Goal: Information Seeking & Learning: Learn about a topic

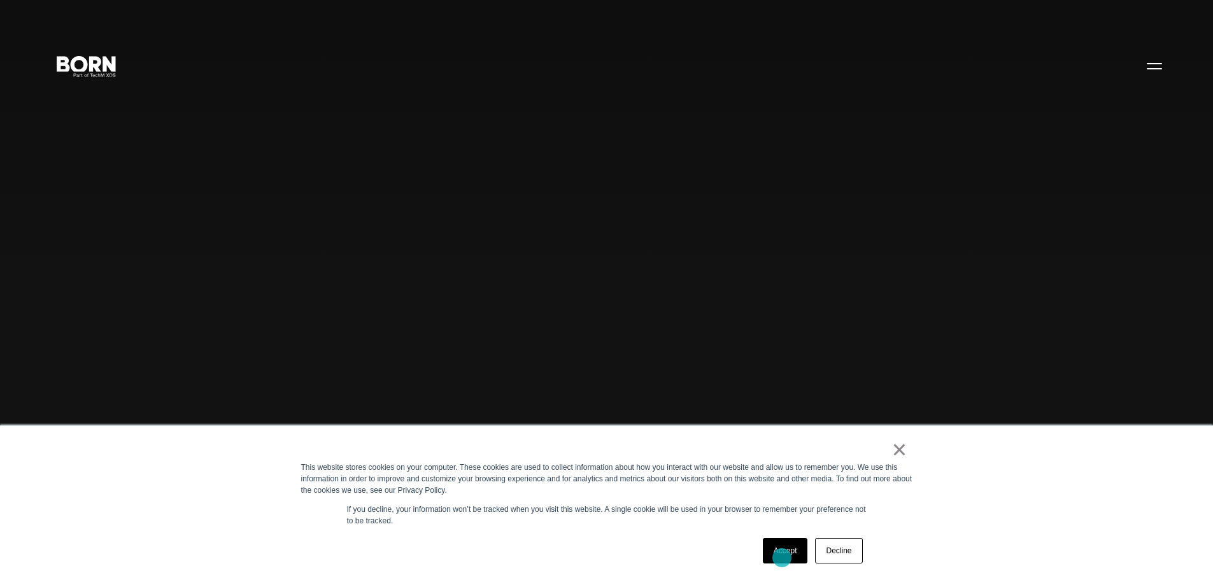
click at [782, 558] on link "Accept" at bounding box center [785, 550] width 45 height 25
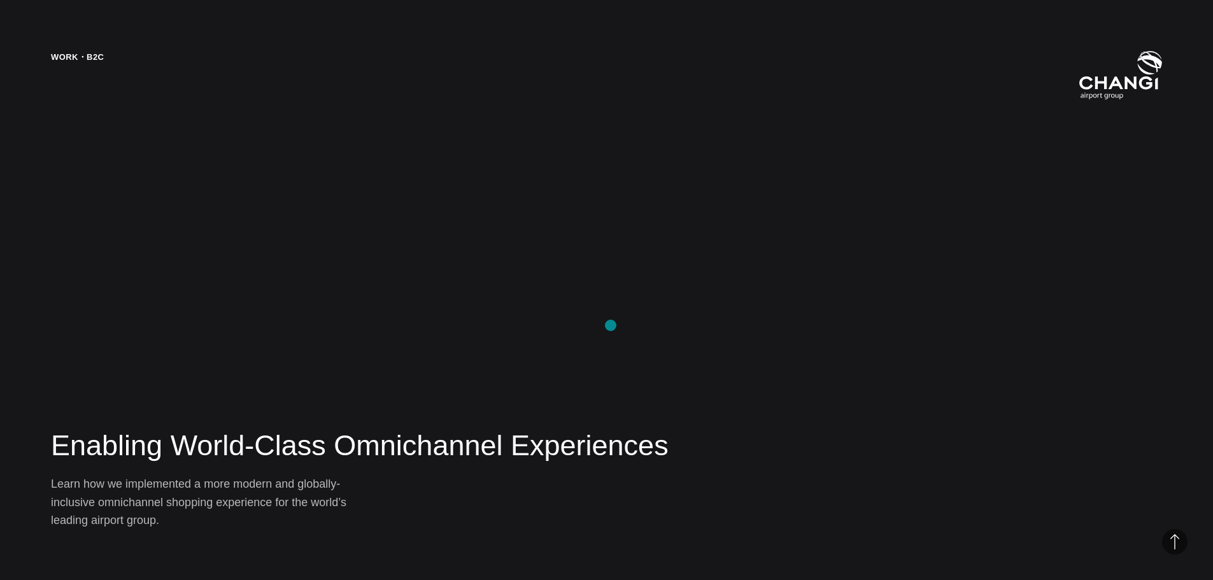
scroll to position [2420, 0]
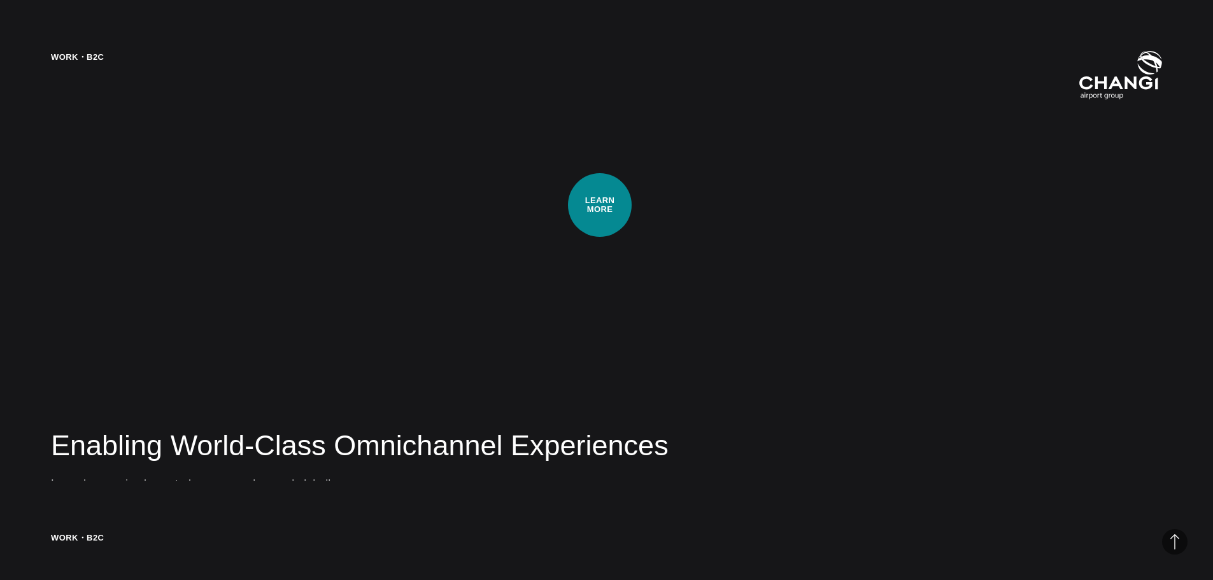
click at [600, 205] on div "Work・B2C Enabling World-Class Omnichannel Experiences Learn how we implemented …" at bounding box center [606, 290] width 1213 height 580
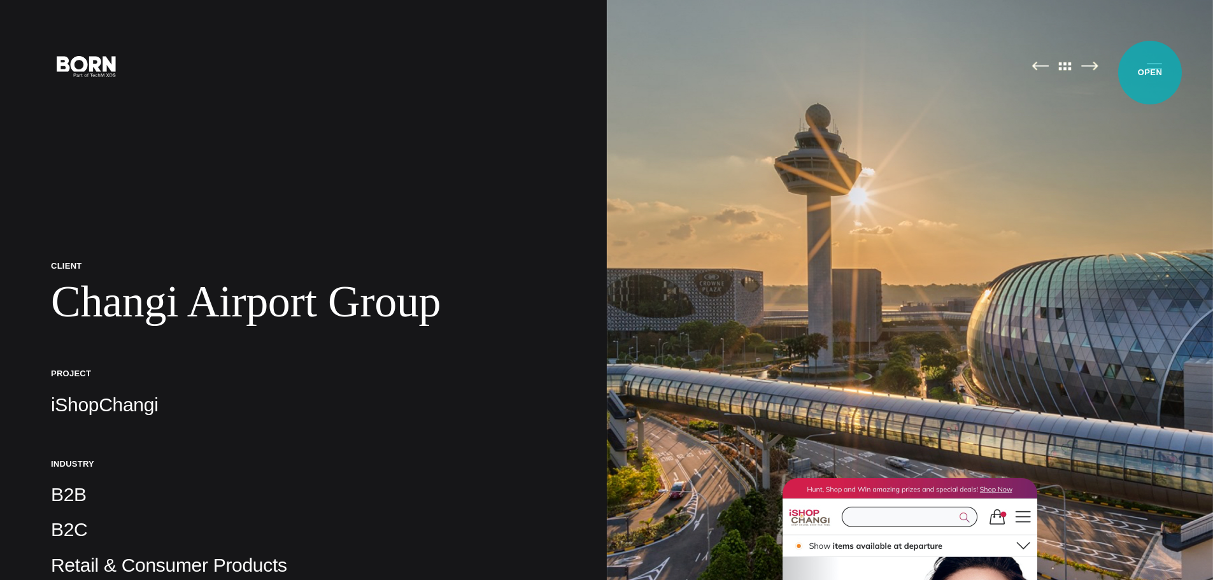
click at [1150, 72] on button "Primary Menu" at bounding box center [1154, 65] width 31 height 27
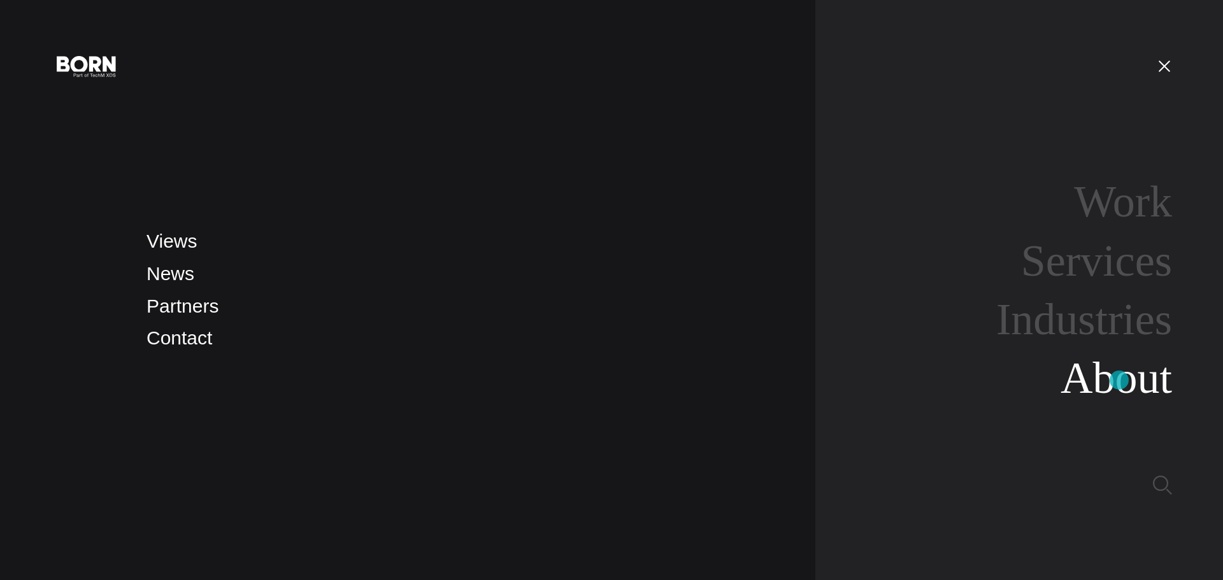
click at [1119, 380] on link "About" at bounding box center [1115, 377] width 111 height 49
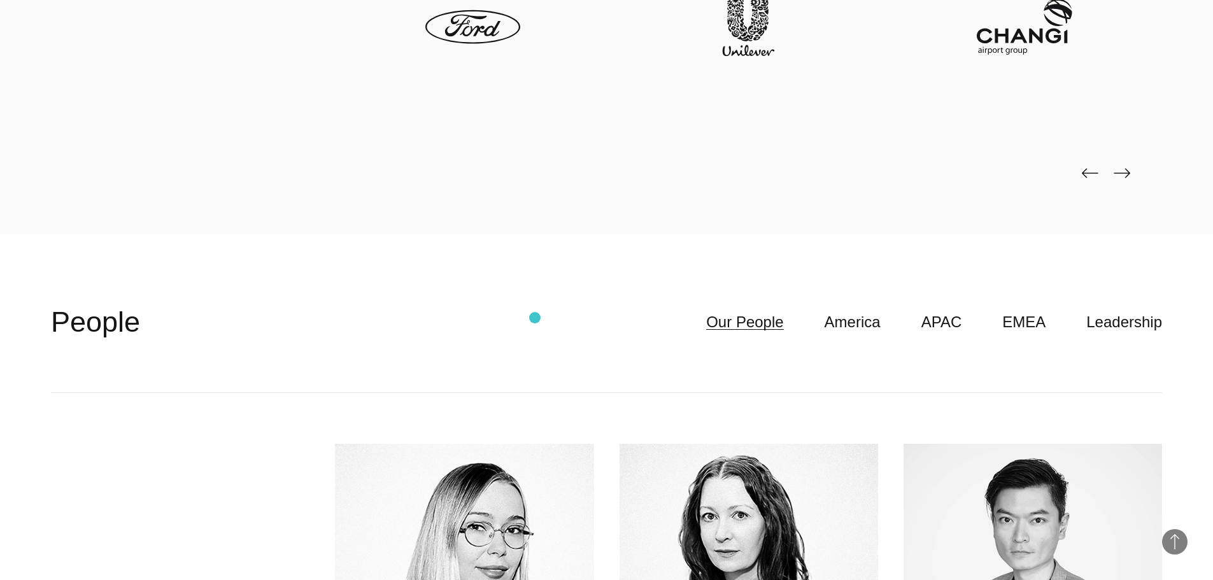
scroll to position [3566, 0]
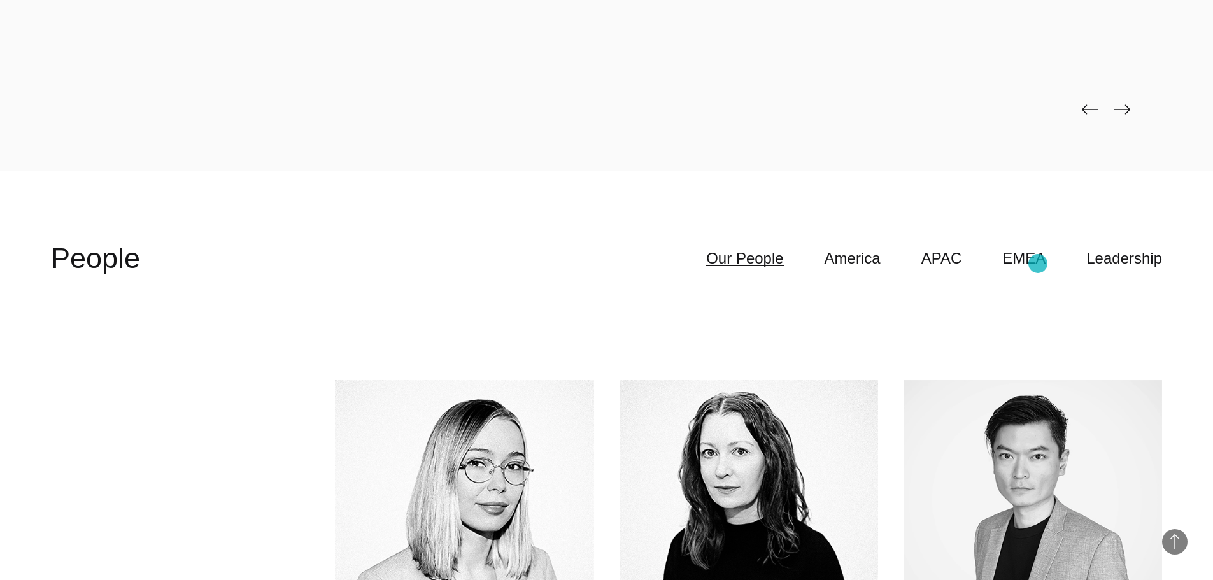
drag, startPoint x: 1038, startPoint y: 264, endPoint x: 991, endPoint y: 286, distance: 52.1
click at [1038, 264] on link "EMEA" at bounding box center [1023, 258] width 43 height 24
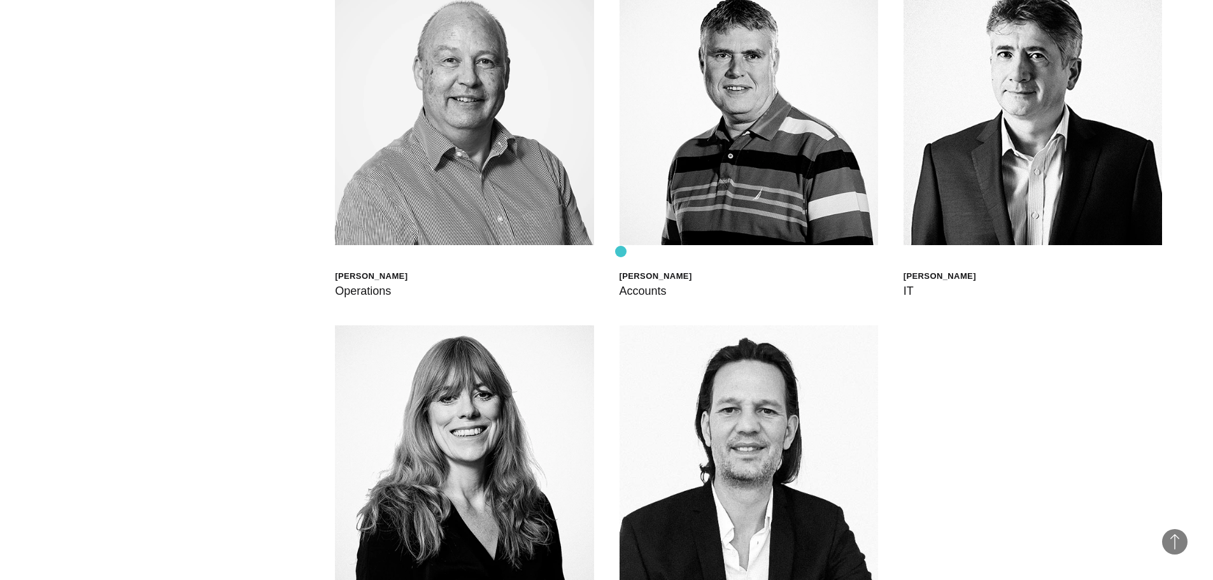
scroll to position [4776, 0]
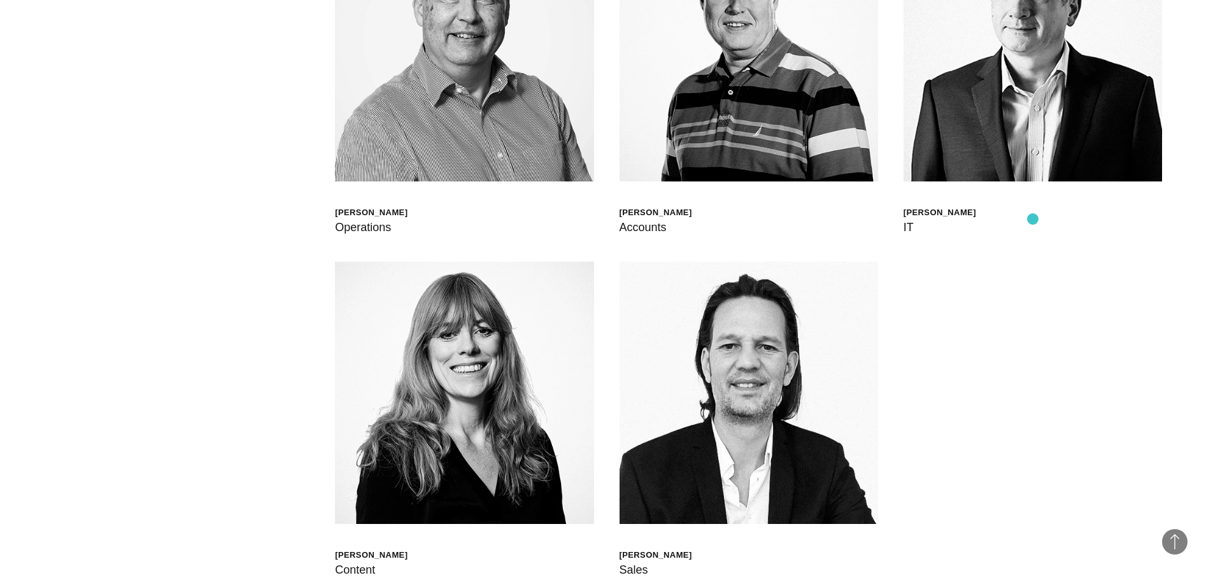
scroll to position [4649, 0]
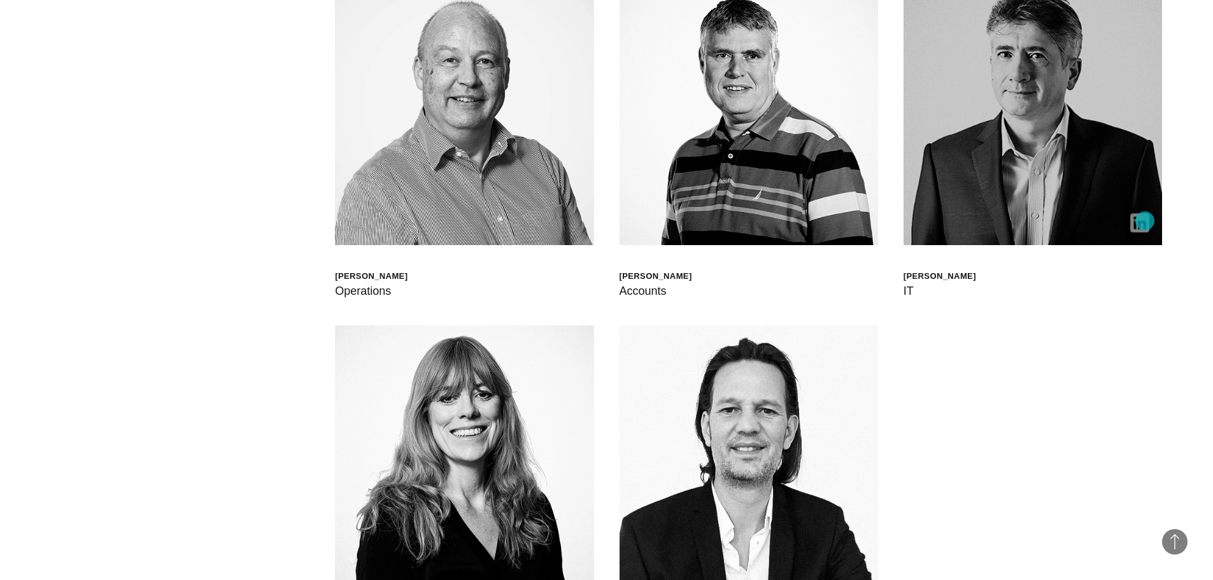
click at [1145, 221] on img at bounding box center [1139, 222] width 19 height 19
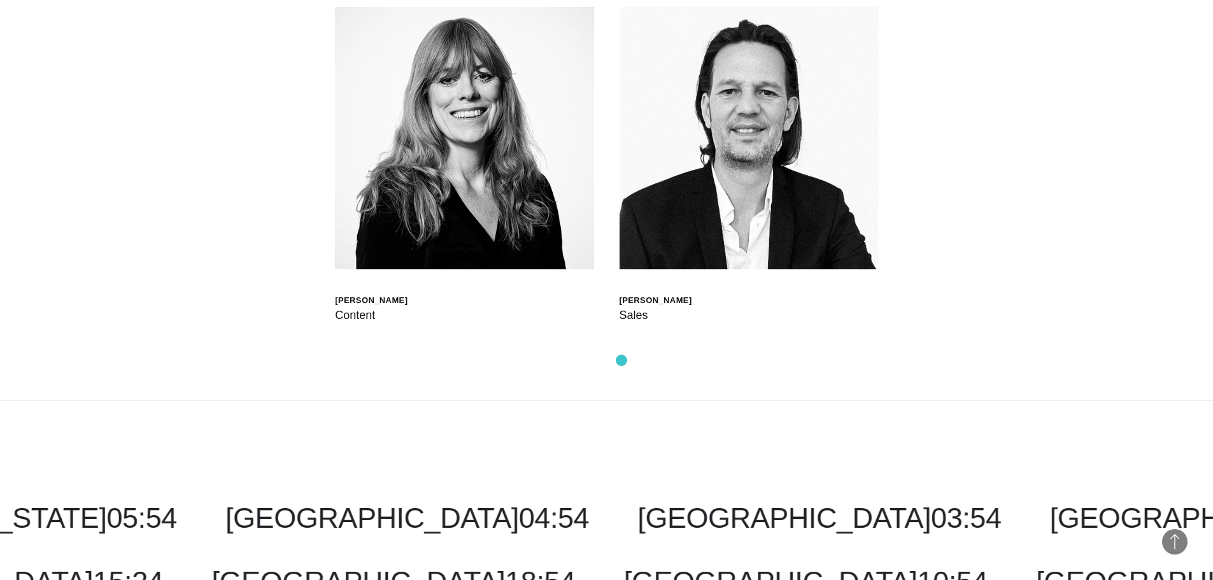
scroll to position [5158, 0]
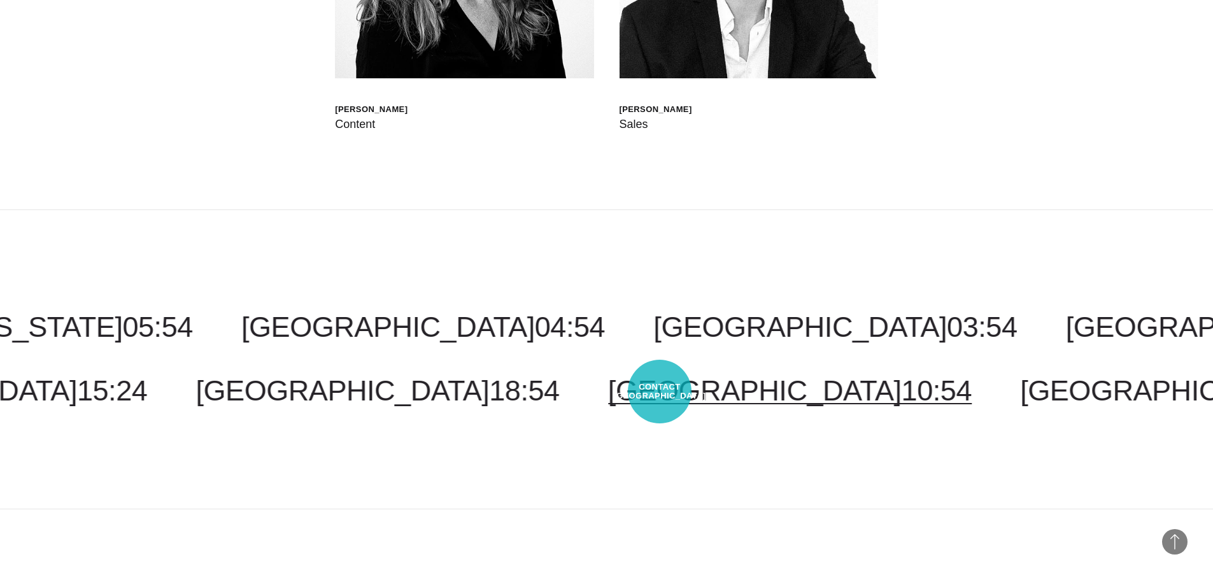
click at [660, 392] on link "[GEOGRAPHIC_DATA] 10:54" at bounding box center [790, 390] width 364 height 32
select select "******"
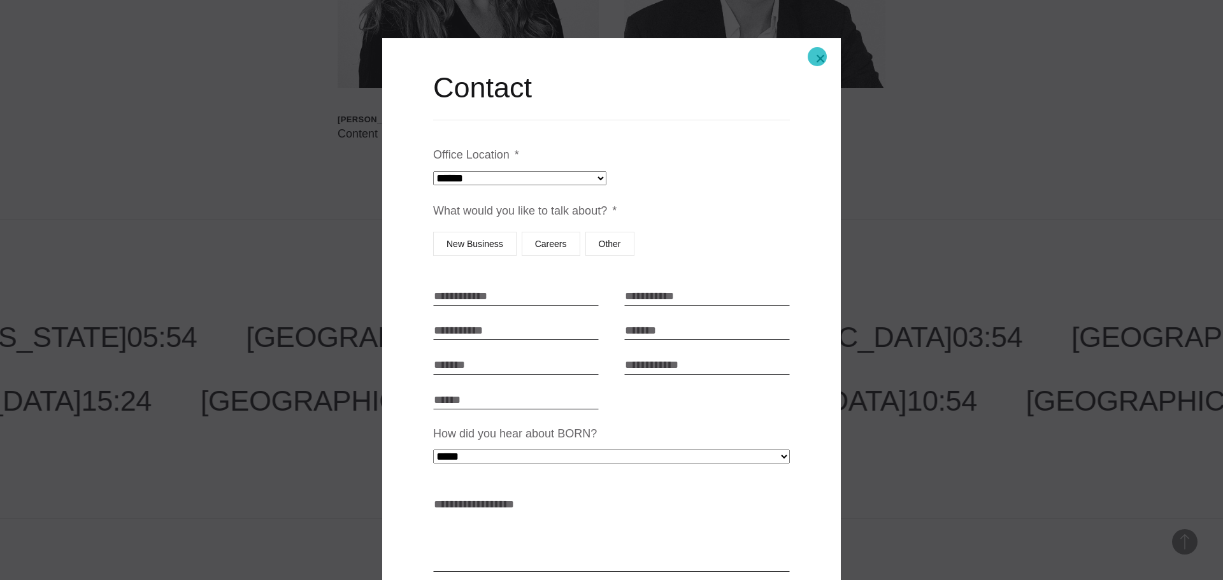
click at [817, 57] on button "Close modal" at bounding box center [820, 58] width 31 height 31
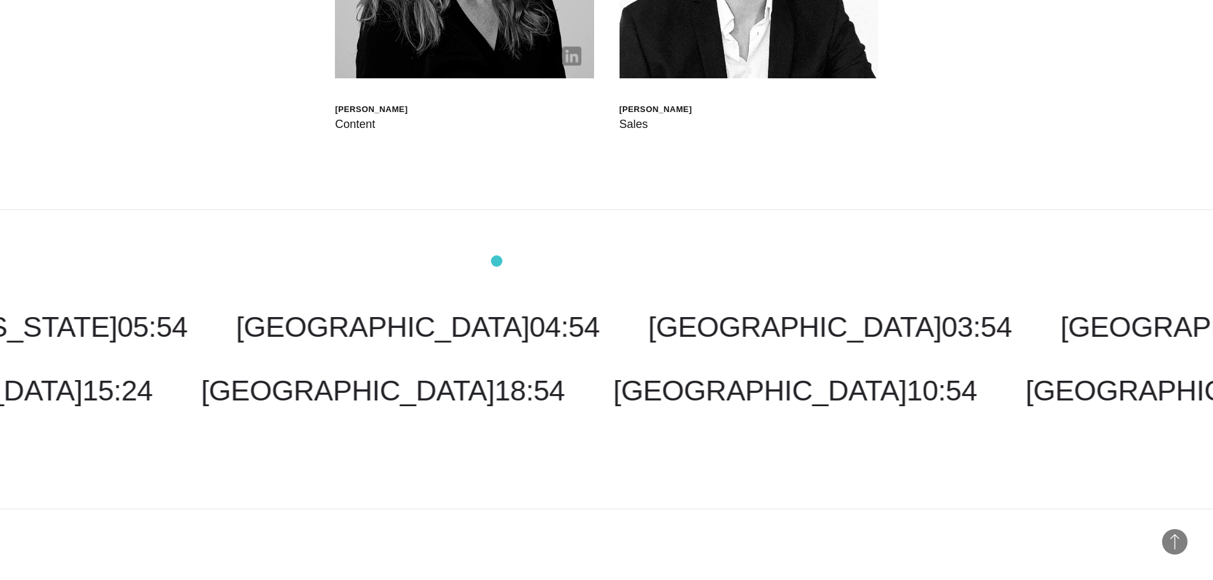
scroll to position [4904, 0]
